Goal: Information Seeking & Learning: Learn about a topic

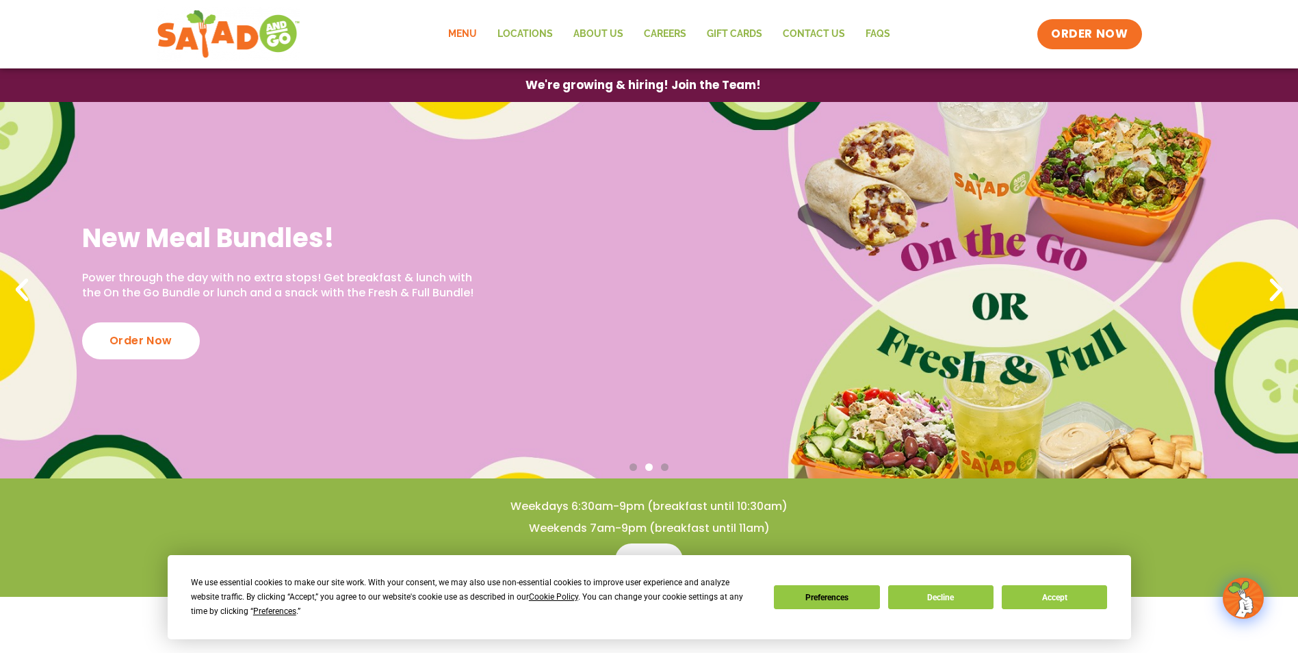
click at [465, 29] on link "Menu" at bounding box center [462, 33] width 49 height 31
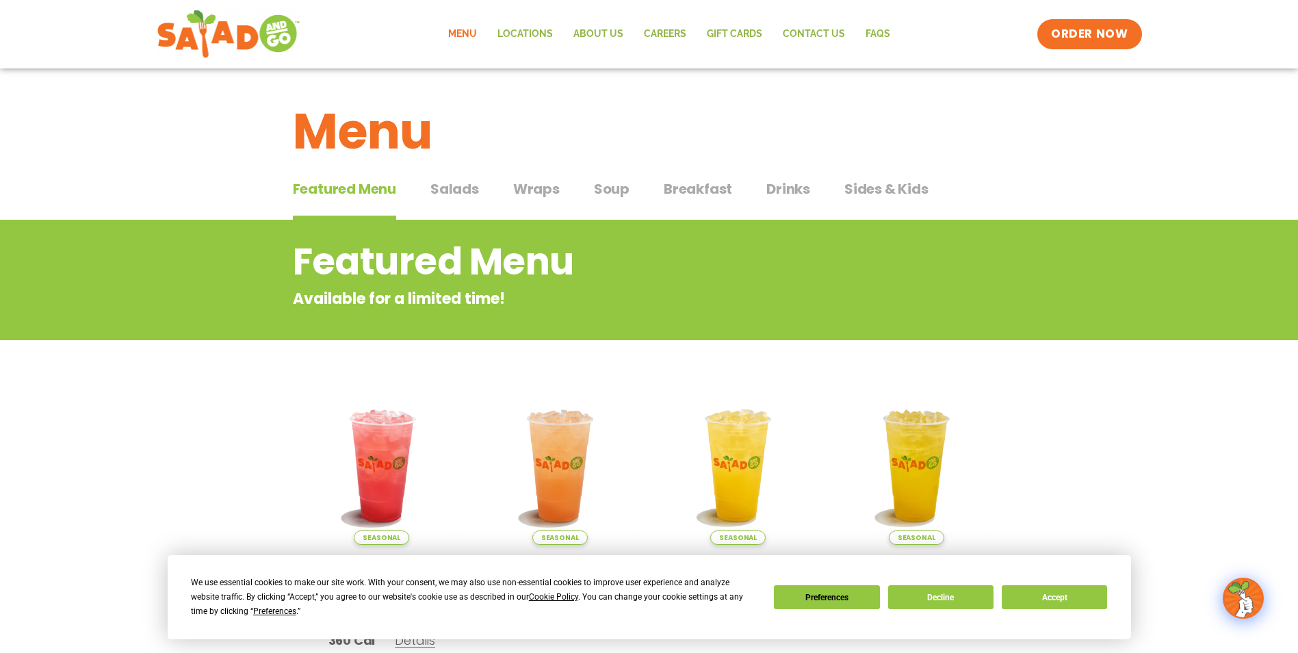
click at [449, 190] on span "Salads" at bounding box center [454, 189] width 49 height 21
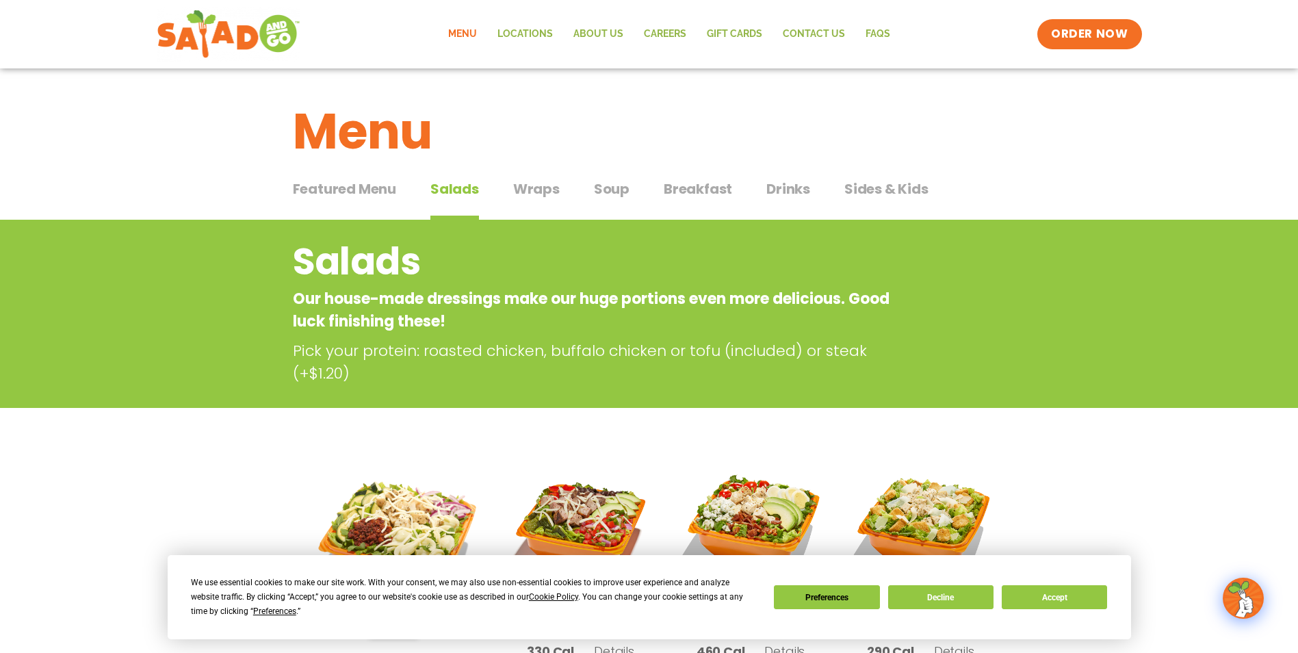
click at [552, 190] on span "Wraps" at bounding box center [536, 189] width 47 height 21
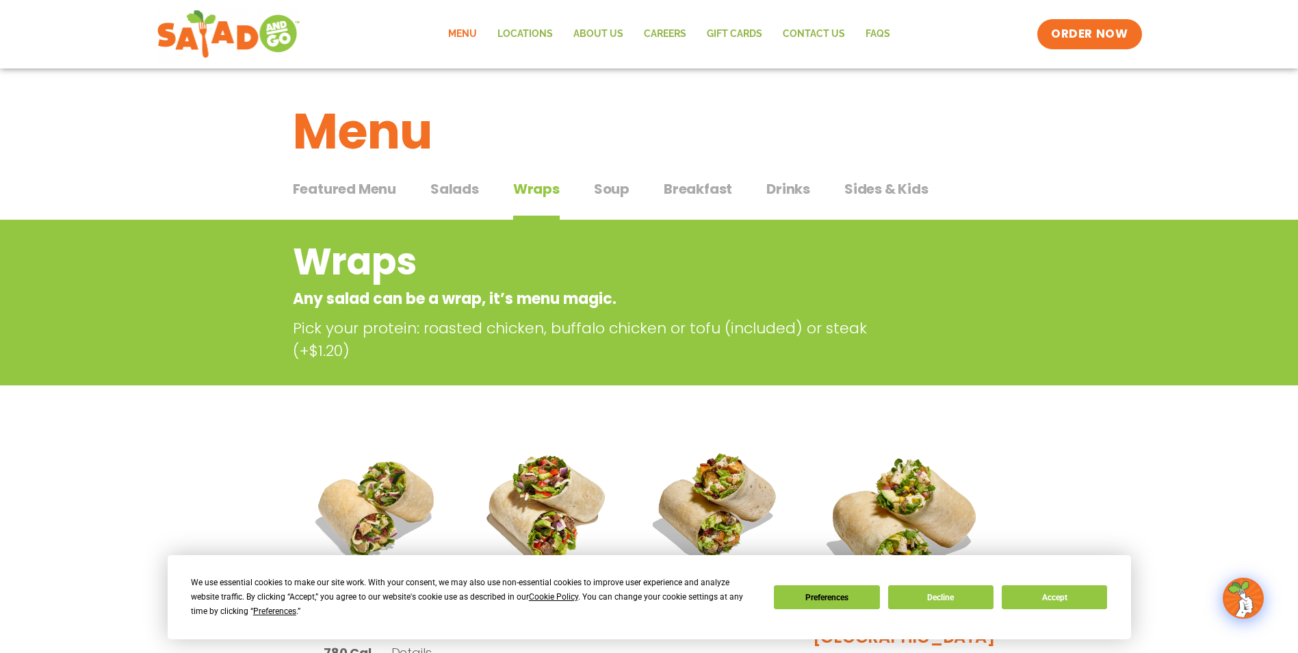
click at [608, 188] on span "Soup" at bounding box center [612, 189] width 36 height 21
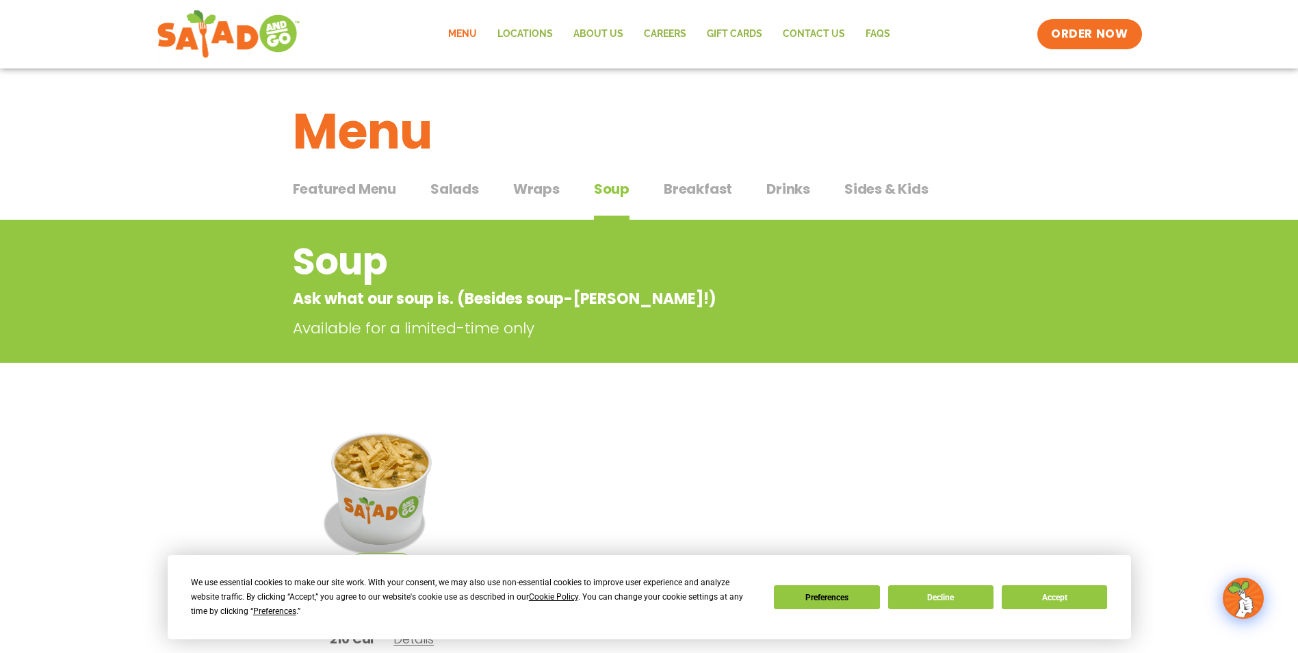
click at [534, 187] on span "Wraps" at bounding box center [536, 189] width 47 height 21
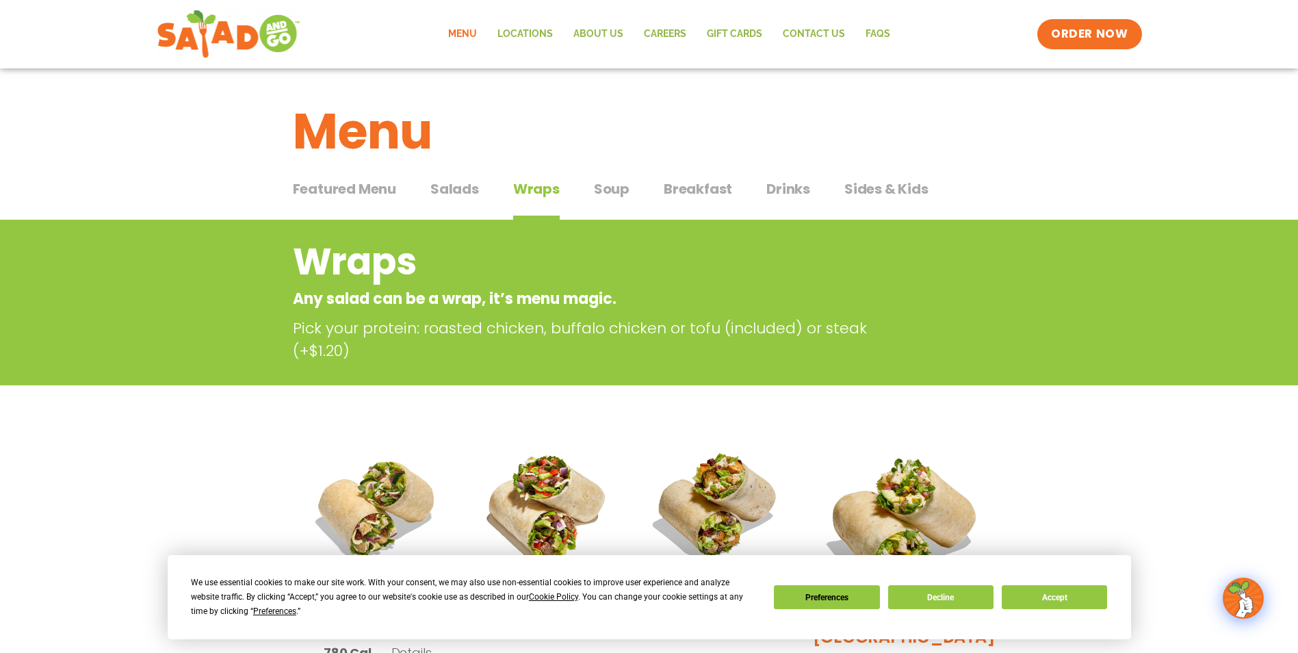
click at [454, 189] on span "Salads" at bounding box center [454, 189] width 49 height 21
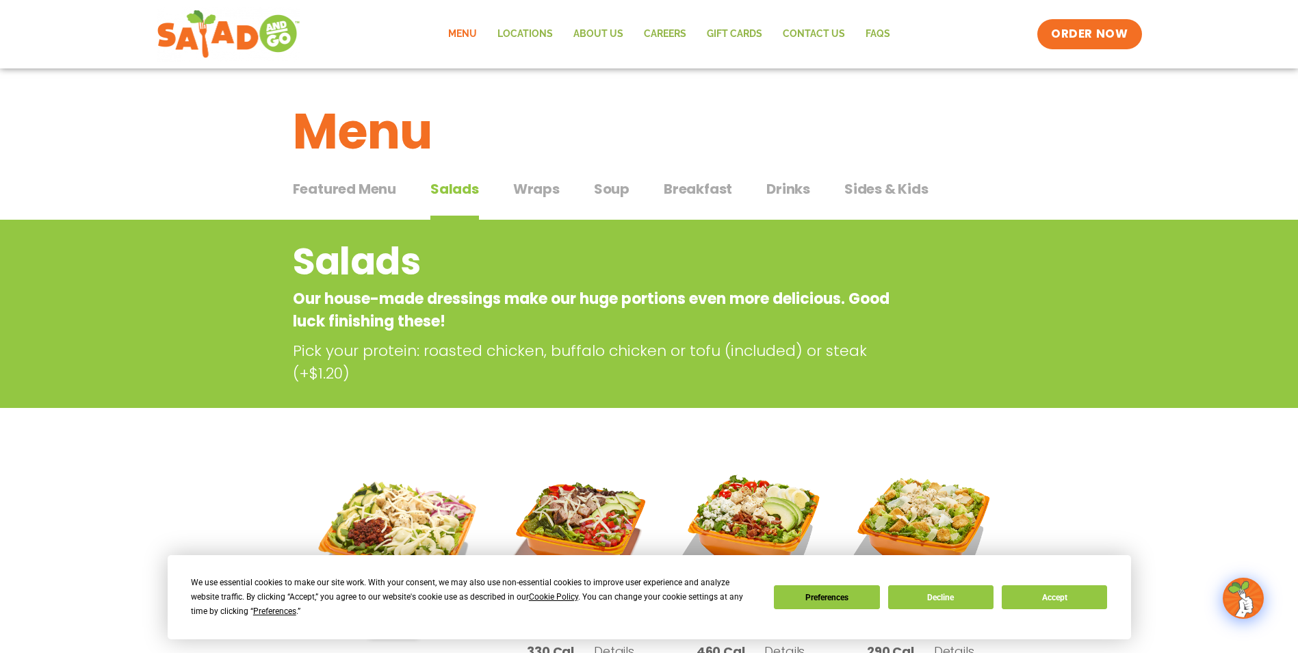
click at [532, 190] on span "Wraps" at bounding box center [536, 189] width 47 height 21
